Goal: Task Accomplishment & Management: Manage account settings

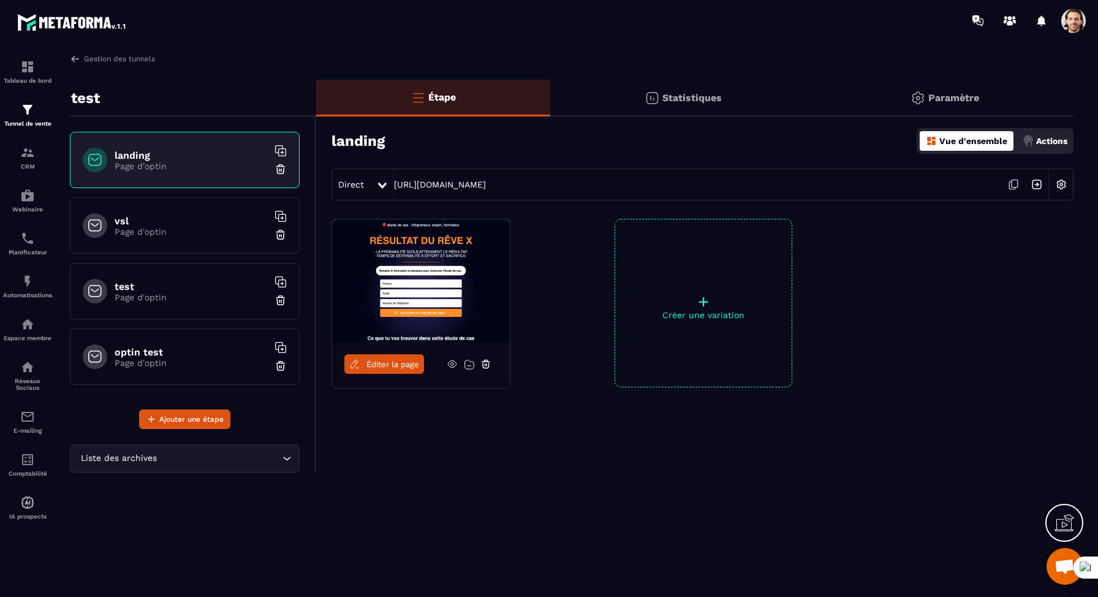
click at [1061, 189] on img at bounding box center [1060, 184] width 23 height 23
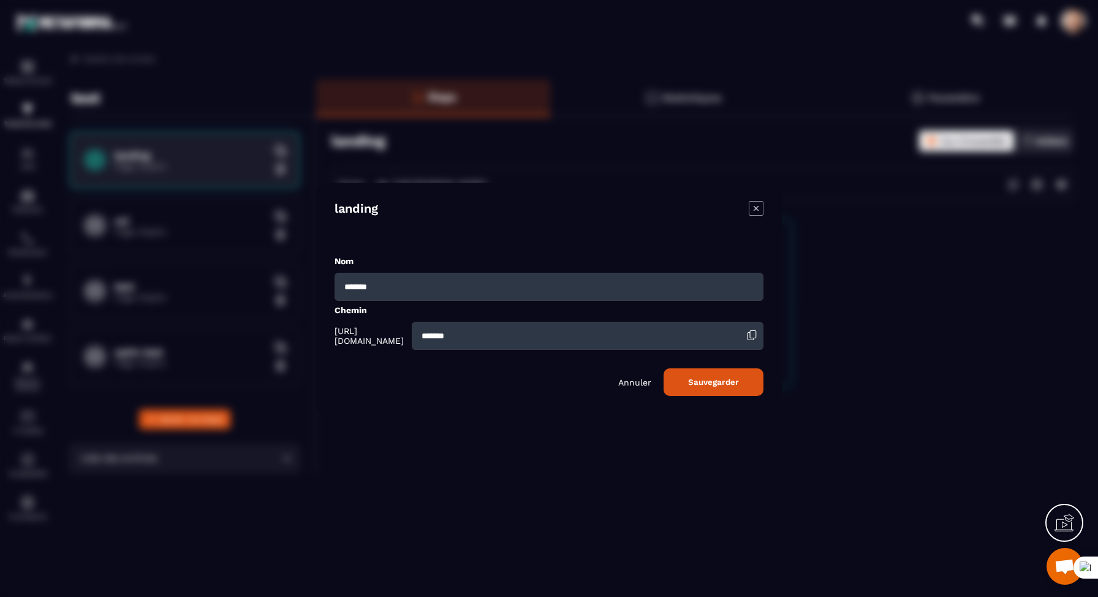
click at [631, 388] on div "Annuler Sauvegarder" at bounding box center [548, 382] width 429 height 28
click at [632, 386] on p "Annuler" at bounding box center [634, 382] width 33 height 10
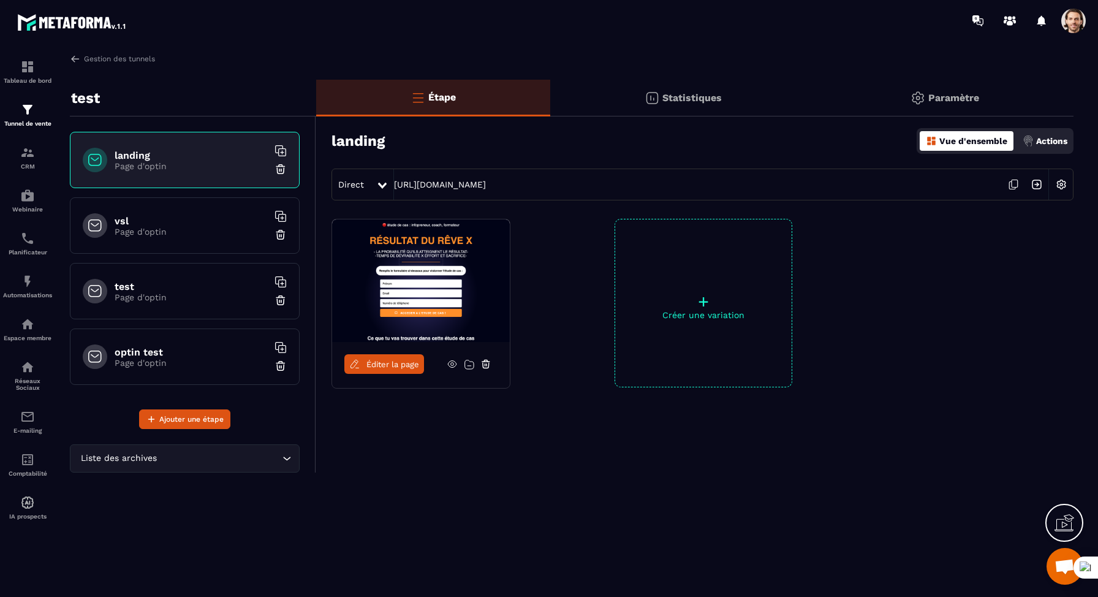
click at [190, 243] on div "vsl Page d'optin" at bounding box center [185, 225] width 230 height 56
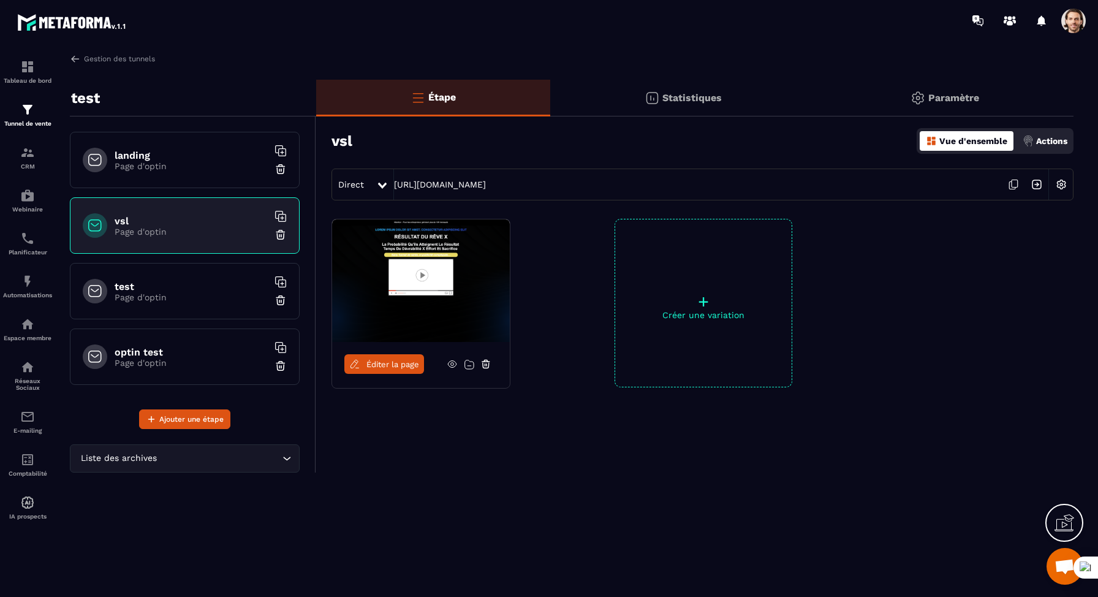
click at [1060, 182] on img at bounding box center [1060, 184] width 23 height 23
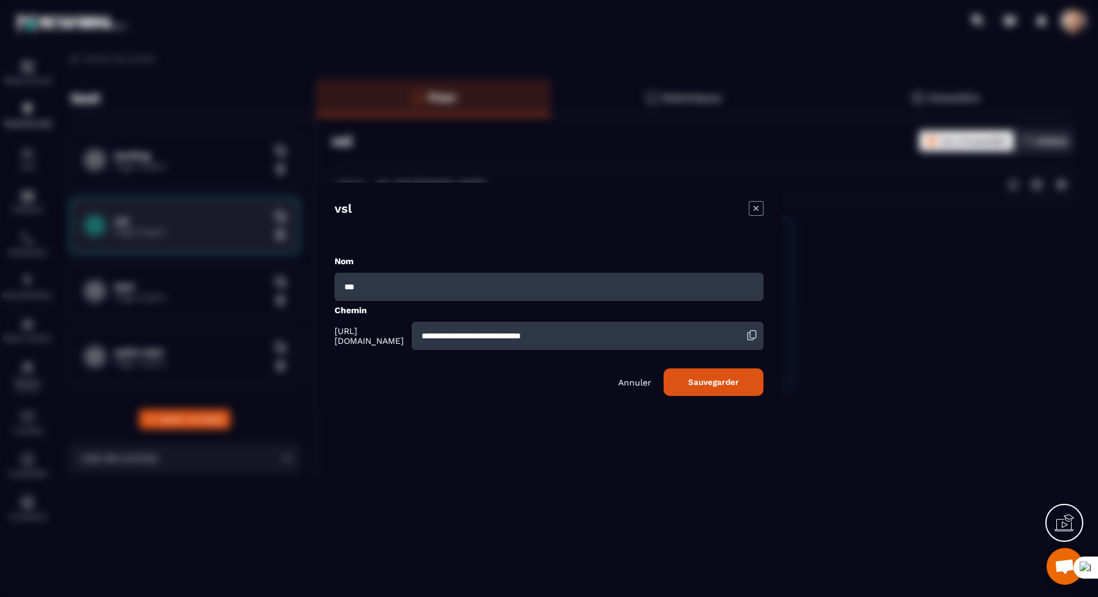
click at [908, 99] on div "Modal window" at bounding box center [549, 298] width 1098 height 597
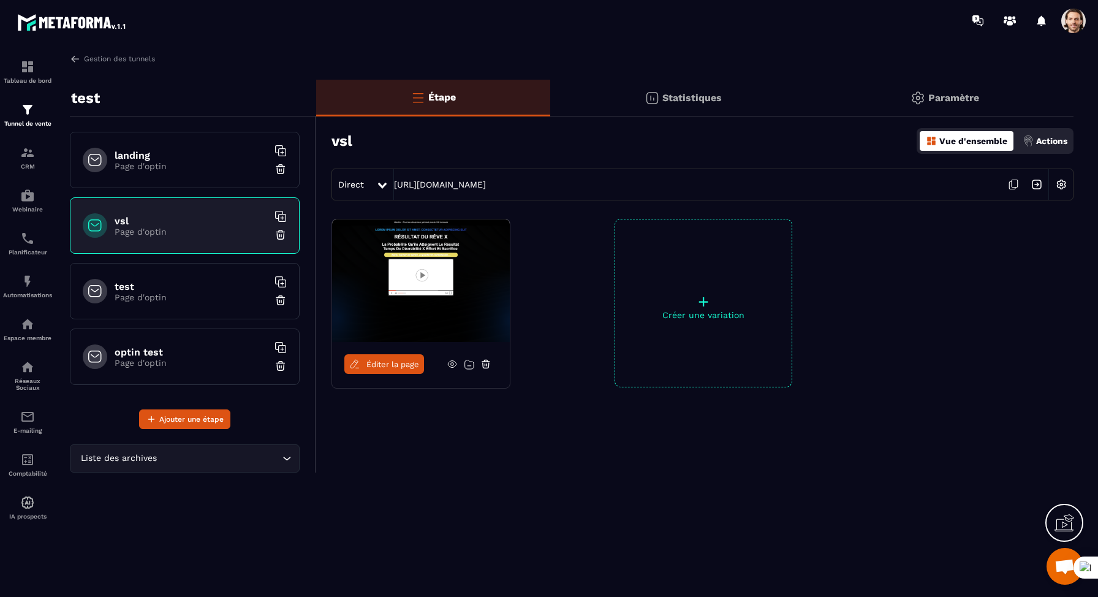
click at [1066, 23] on span at bounding box center [1073, 21] width 24 height 24
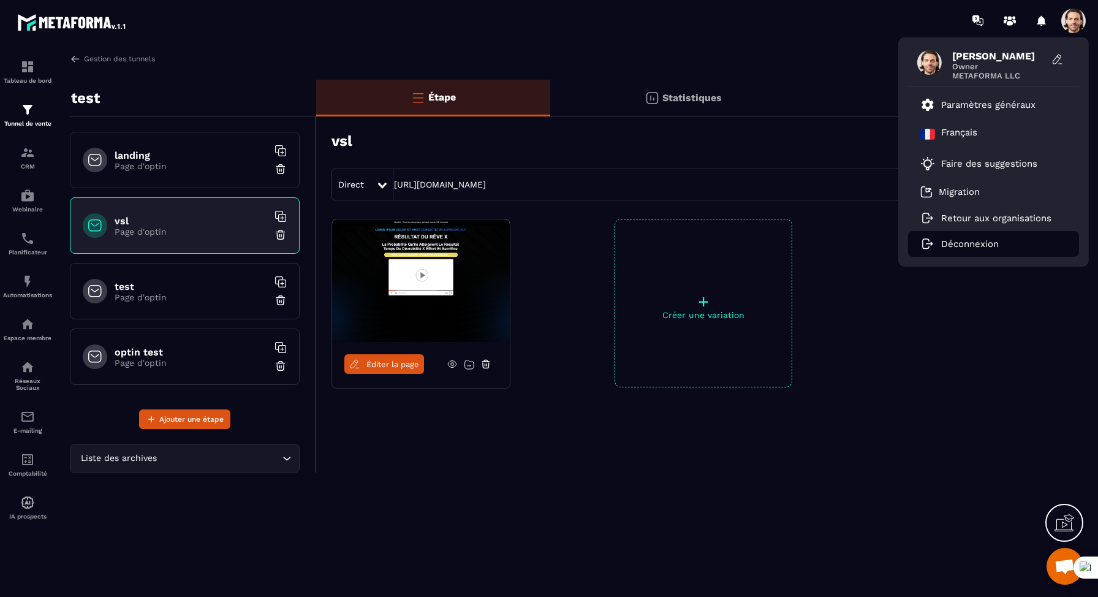
click at [941, 247] on p "Déconnexion" at bounding box center [970, 243] width 58 height 11
